Goal: Task Accomplishment & Management: Use online tool/utility

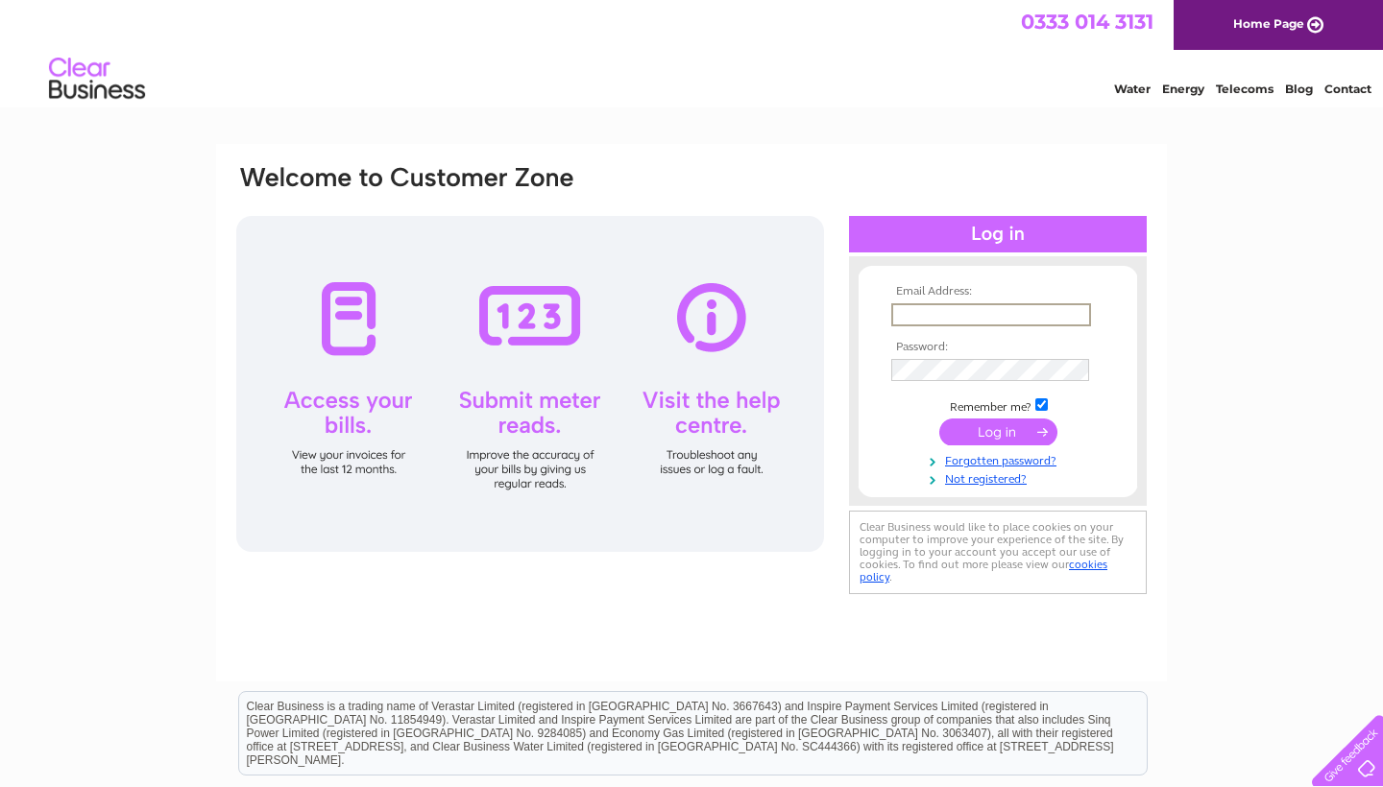
type input "[EMAIL_ADDRESS][DOMAIN_NAME]"
click at [998, 430] on input "submit" at bounding box center [998, 432] width 118 height 27
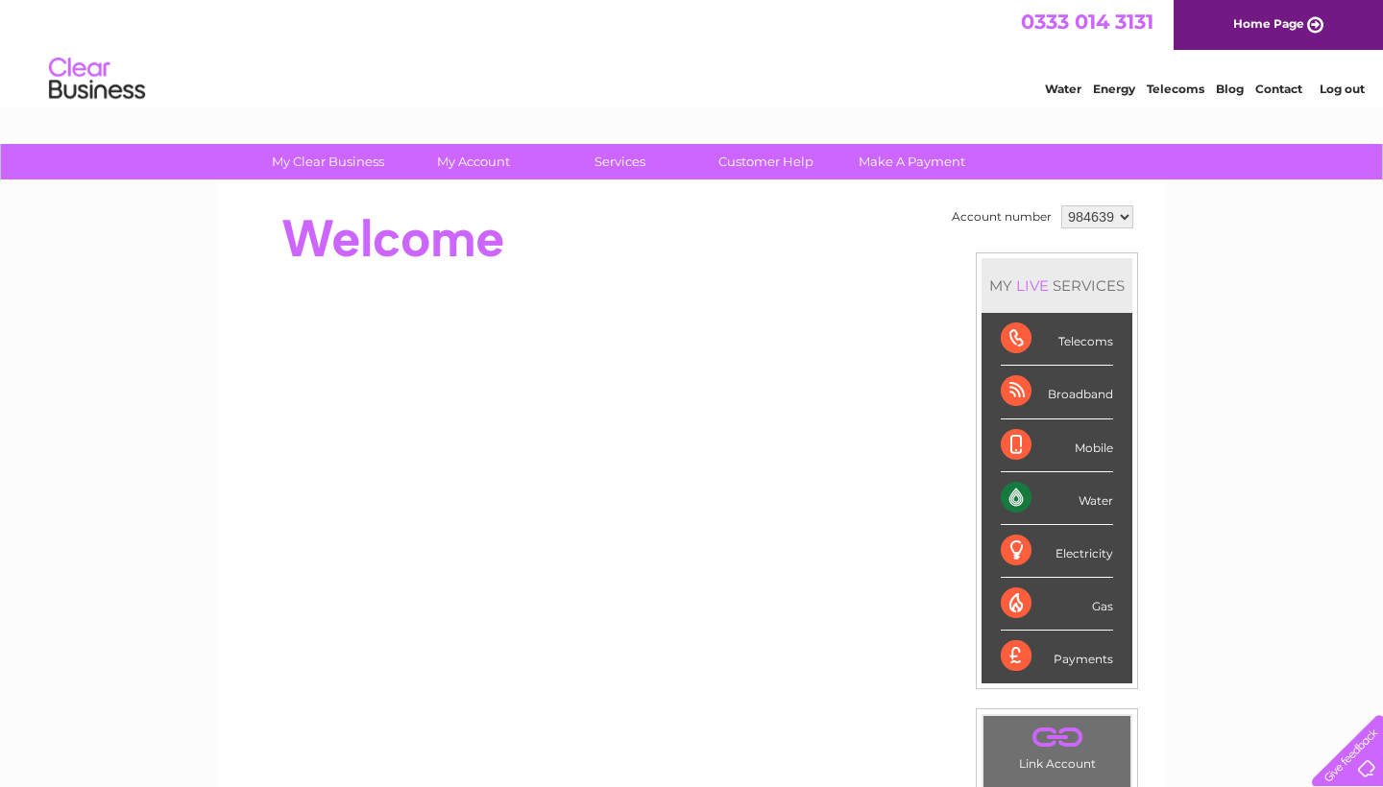
click at [1103, 496] on div "Water" at bounding box center [1057, 498] width 112 height 53
drag, startPoint x: 1070, startPoint y: 216, endPoint x: 586, endPoint y: 210, distance: 484.0
click at [616, 218] on div "Account number 984639 MY LIVE SERVICES Telecoms Broadband Mobile Water Electric…" at bounding box center [691, 481] width 914 height 561
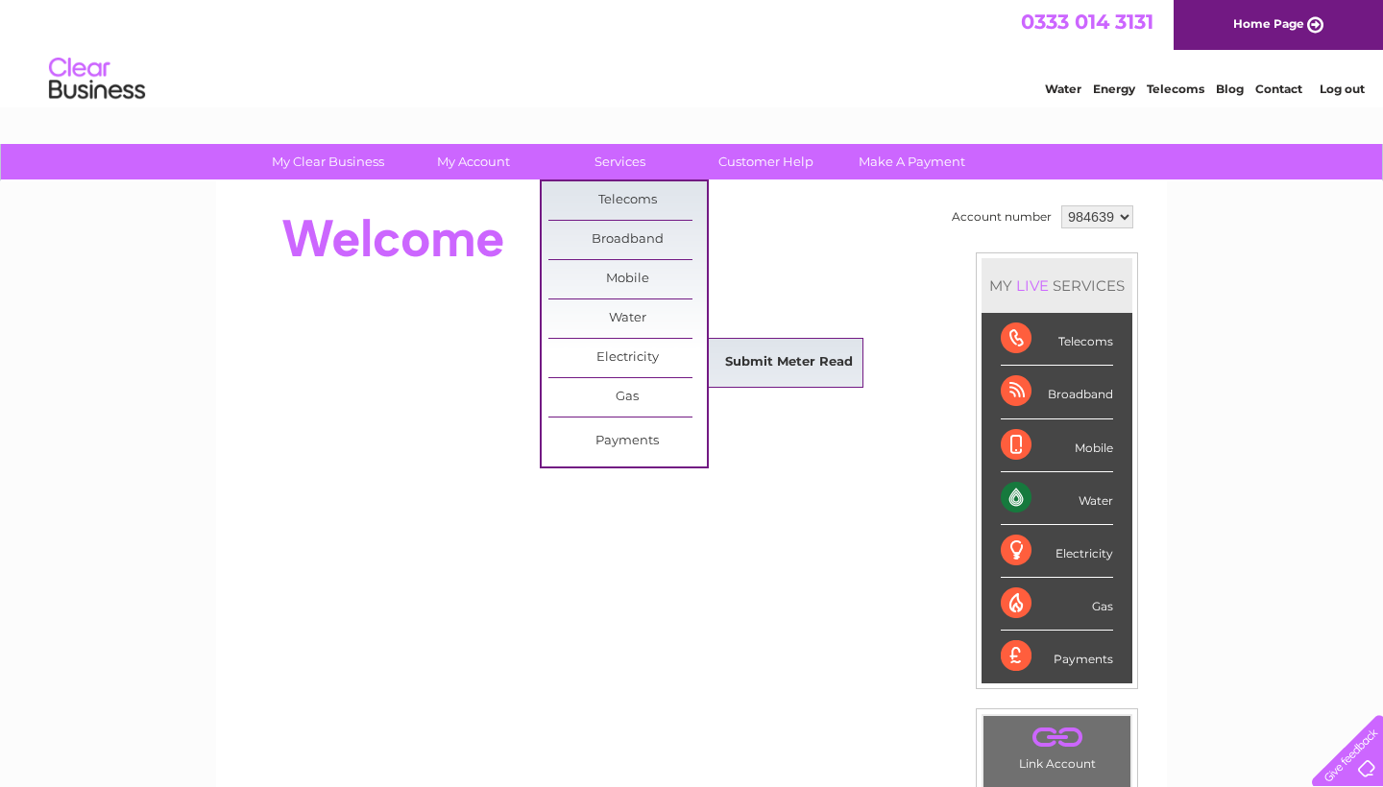
click at [751, 370] on link "Submit Meter Read" at bounding box center [789, 363] width 158 height 38
